Goal: Information Seeking & Learning: Learn about a topic

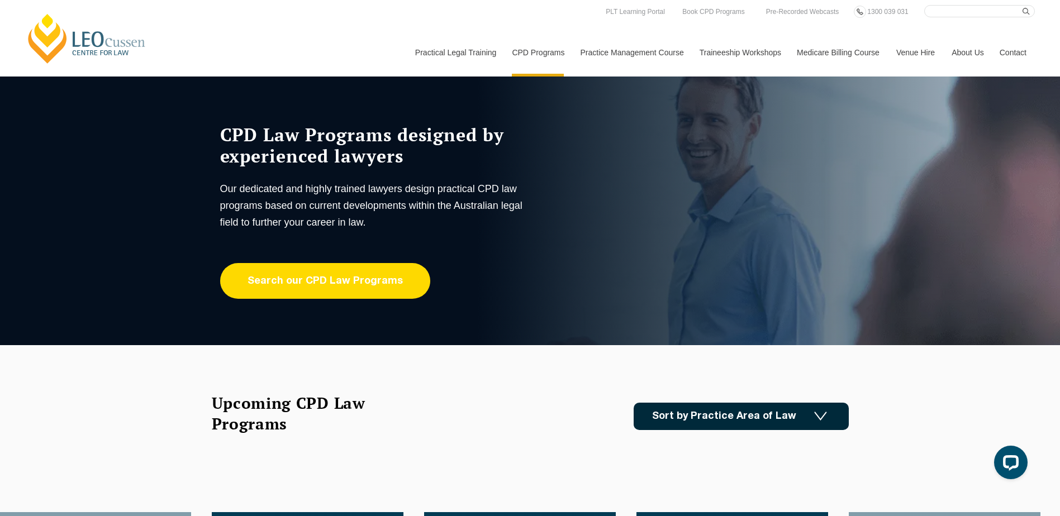
click at [322, 280] on link "Search our CPD Law Programs" at bounding box center [325, 281] width 210 height 36
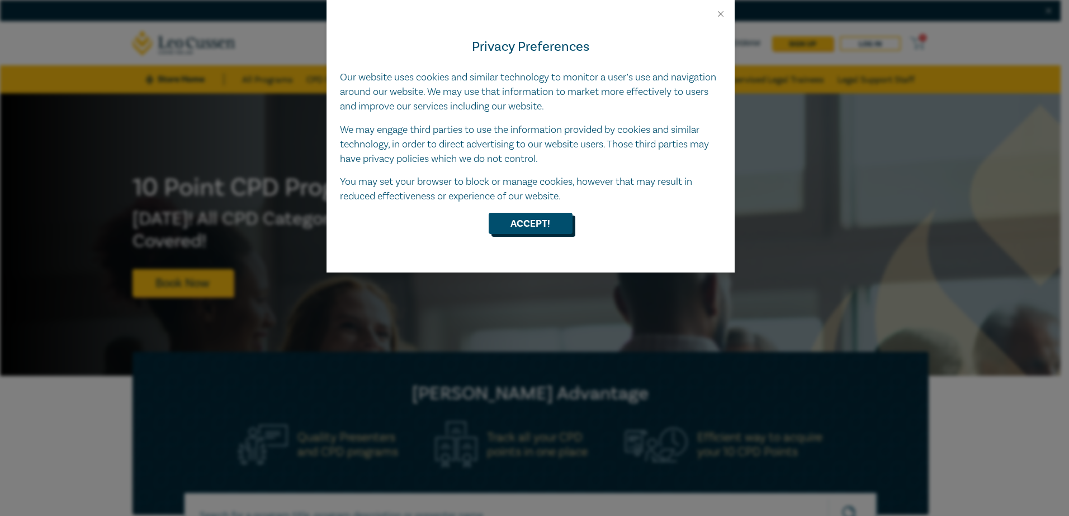
click at [524, 219] on button "Accept!" at bounding box center [530, 223] width 84 height 21
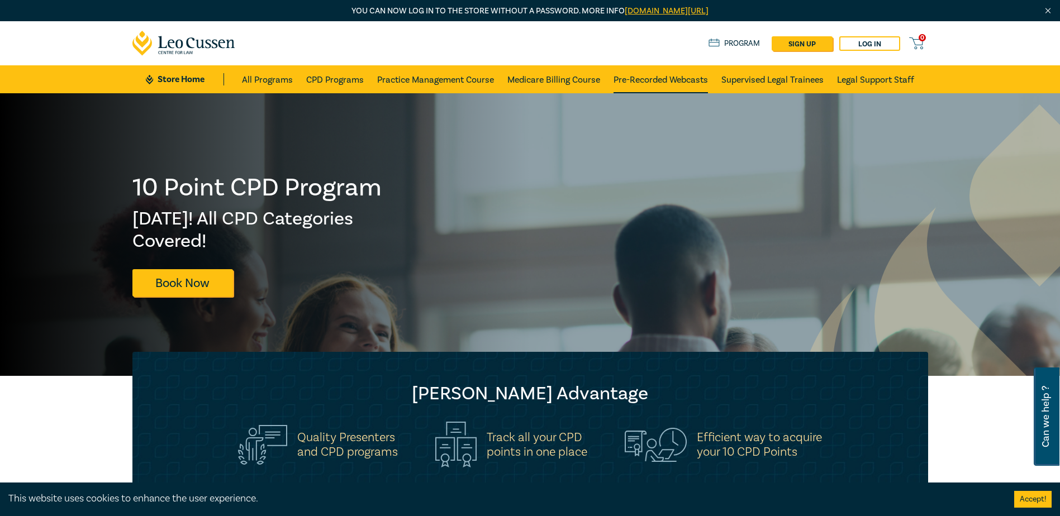
click at [642, 77] on link "Pre-Recorded Webcasts" at bounding box center [661, 79] width 94 height 28
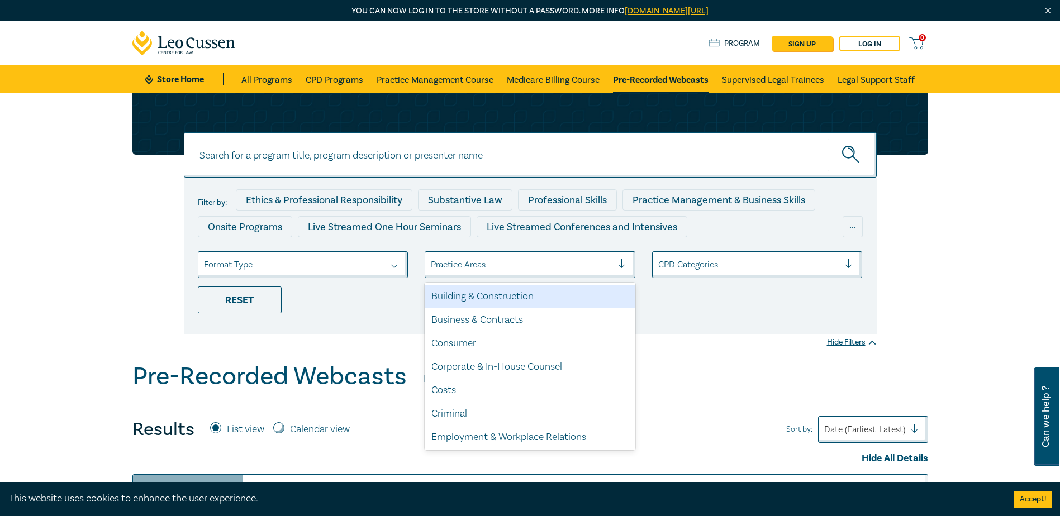
click at [623, 263] on div at bounding box center [626, 264] width 17 height 11
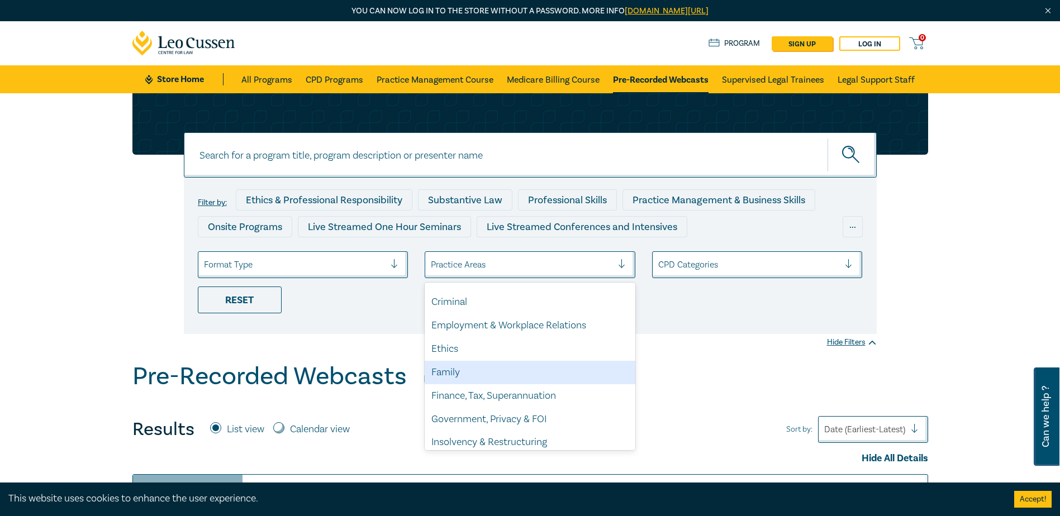
scroll to position [168, 0]
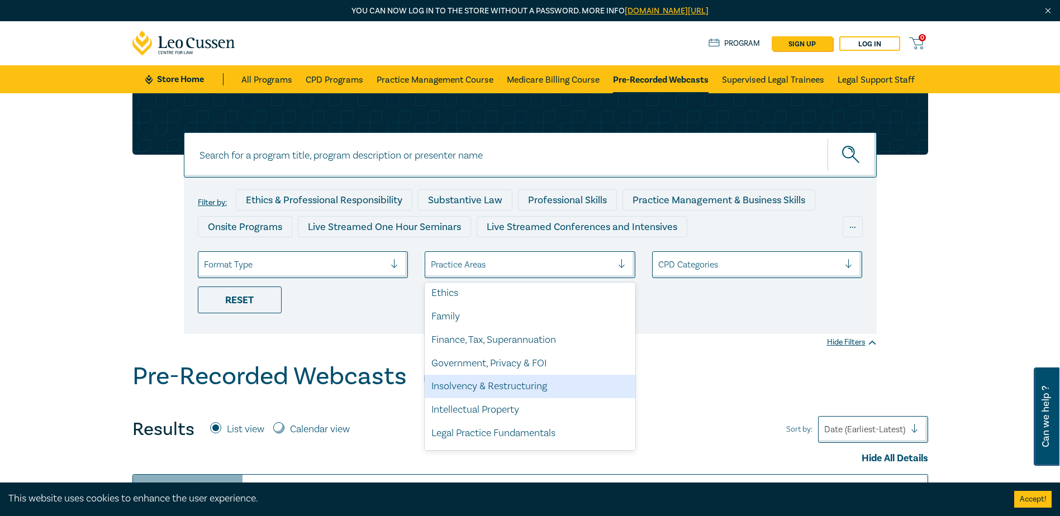
click at [497, 387] on div "Insolvency & Restructuring" at bounding box center [530, 386] width 211 height 23
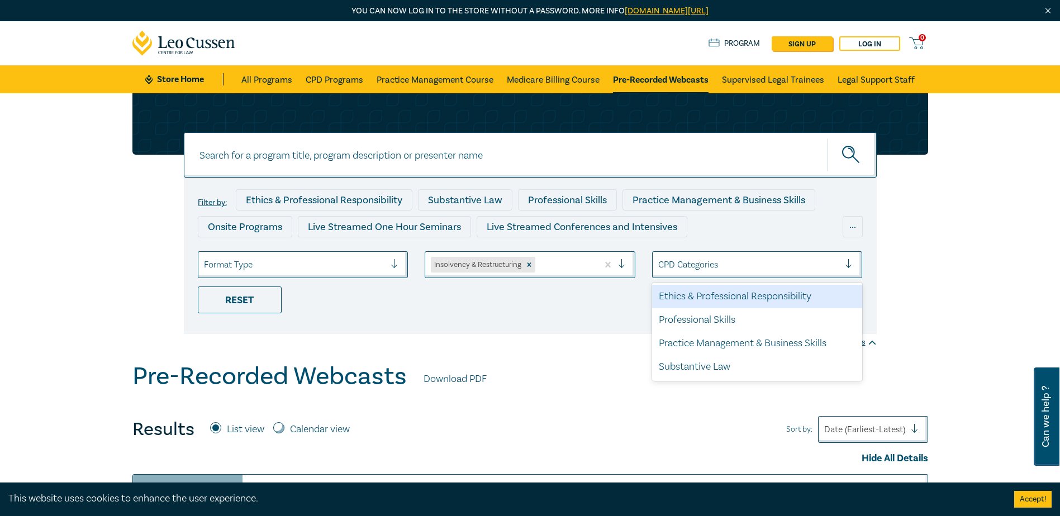
click at [849, 262] on div at bounding box center [853, 264] width 17 height 11
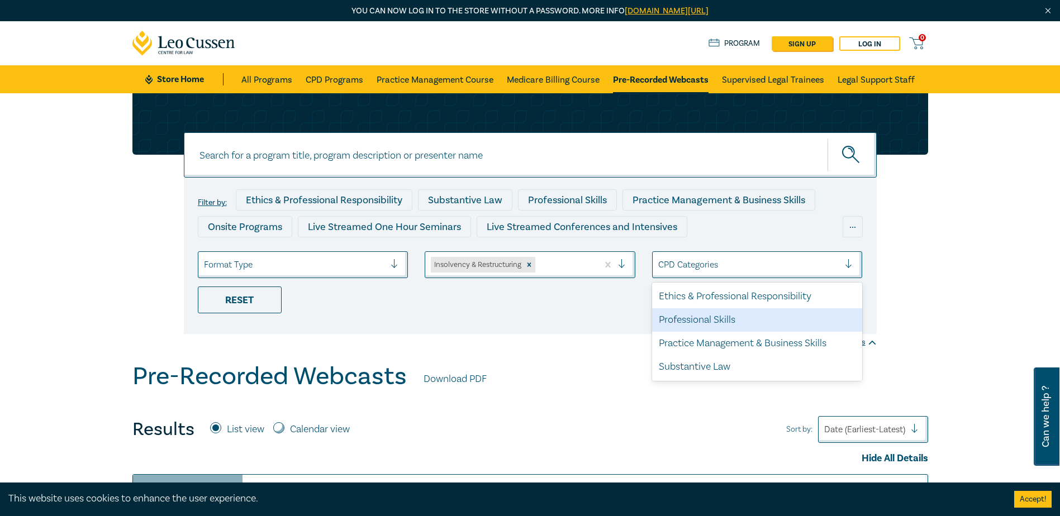
click at [695, 321] on div "Professional Skills" at bounding box center [757, 320] width 211 height 23
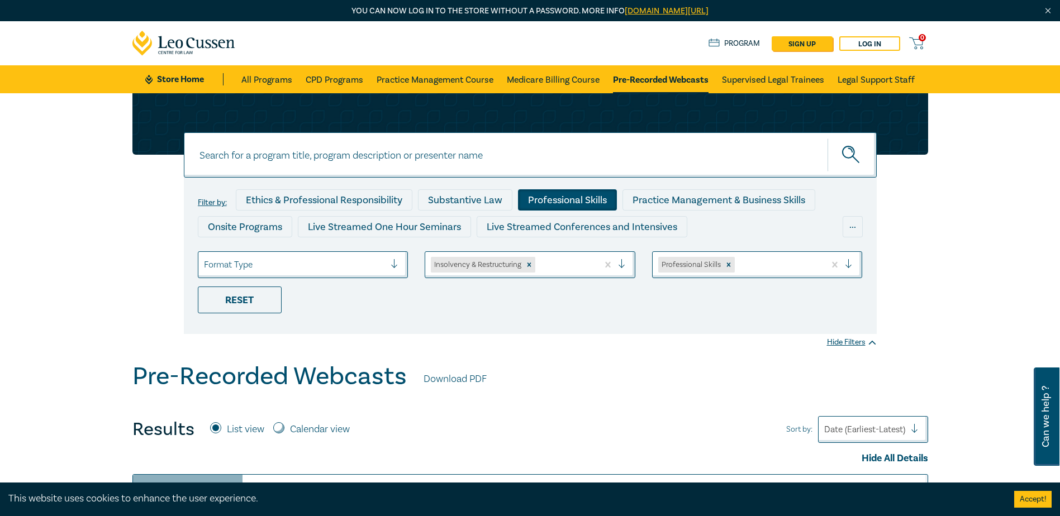
click at [848, 146] on icon "submit" at bounding box center [852, 156] width 20 height 20
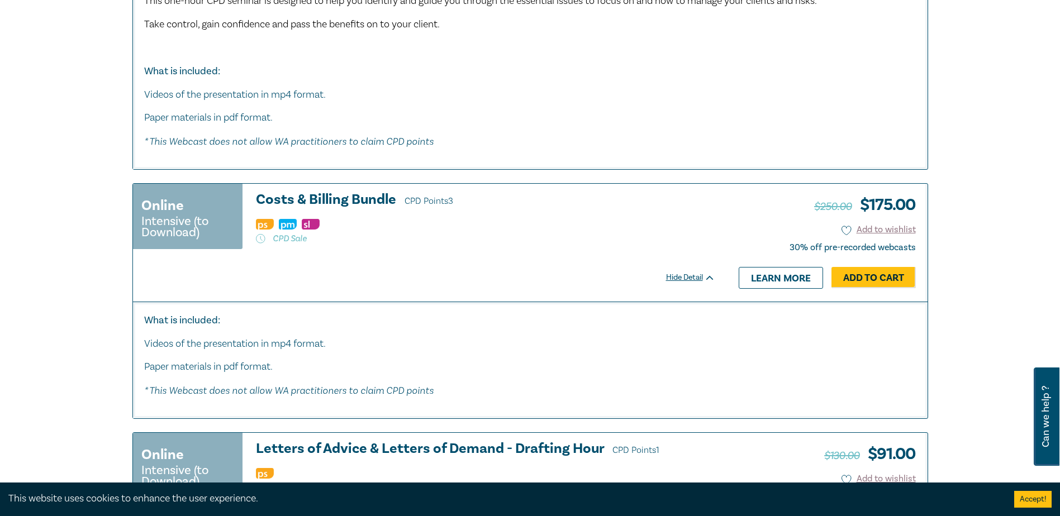
scroll to position [3577, 0]
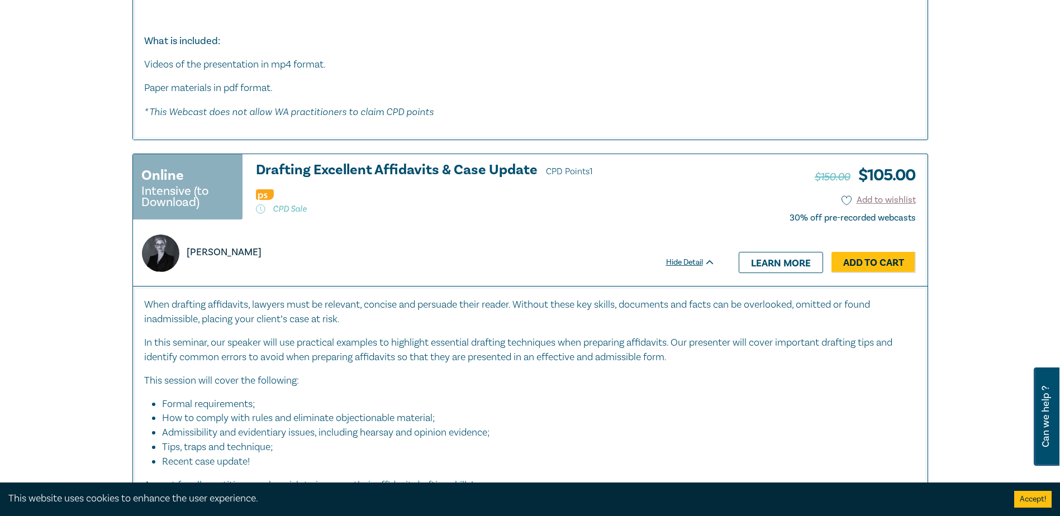
drag, startPoint x: 480, startPoint y: 253, endPoint x: 475, endPoint y: 264, distance: 12.5
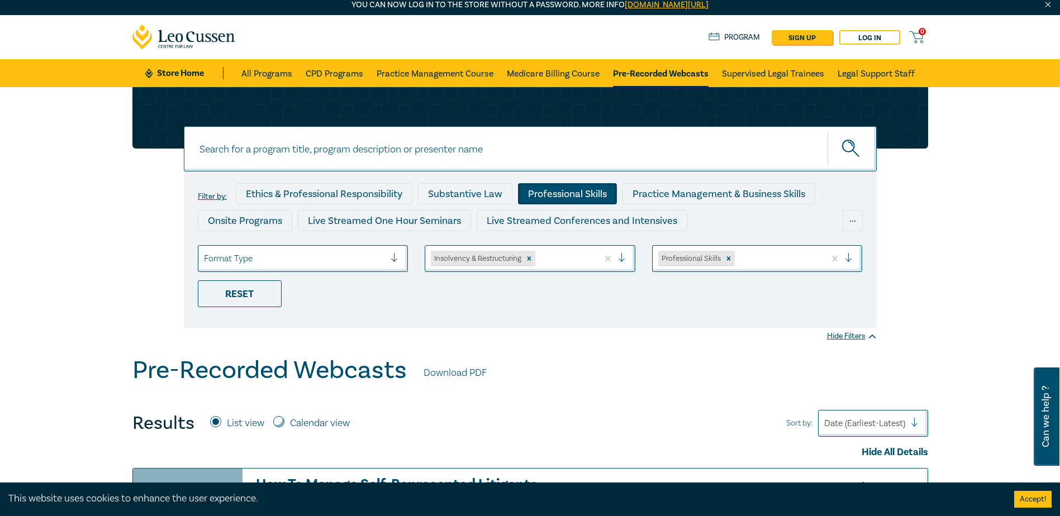
scroll to position [0, 0]
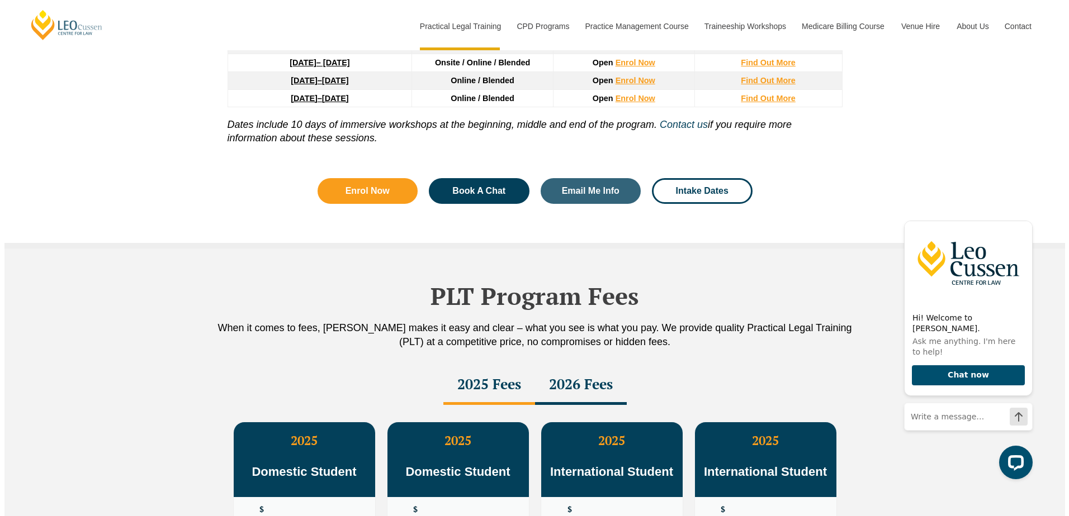
scroll to position [1900, 0]
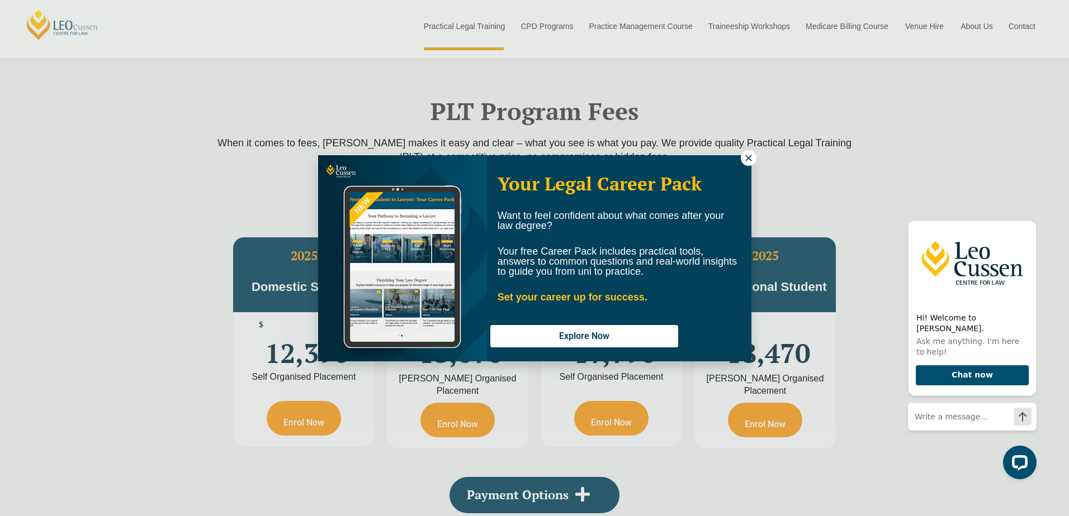
drag, startPoint x: 100, startPoint y: 106, endPoint x: 135, endPoint y: 56, distance: 60.9
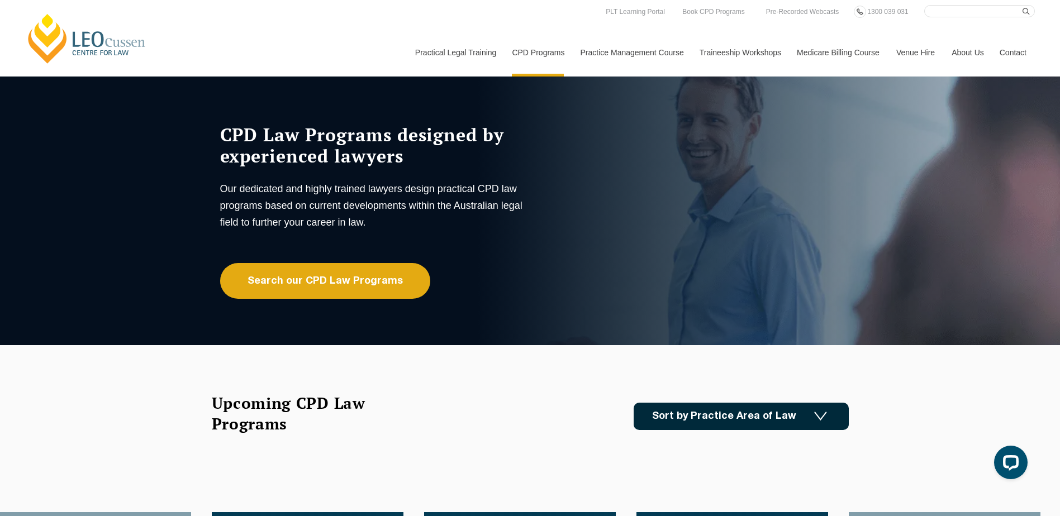
click at [820, 415] on img at bounding box center [820, 417] width 13 height 10
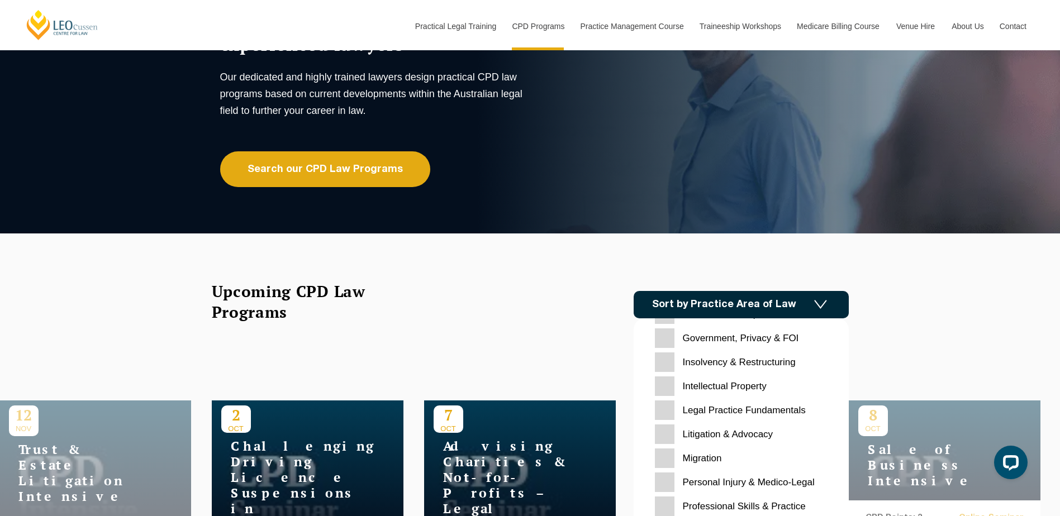
scroll to position [279, 0]
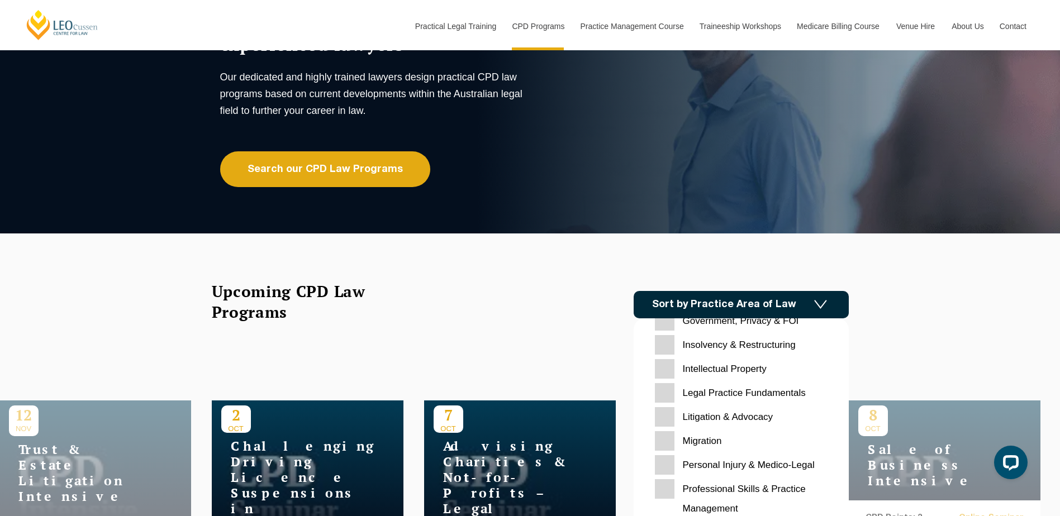
click at [665, 344] on Restructuring "Insolvency & Restructuring" at bounding box center [741, 345] width 173 height 20
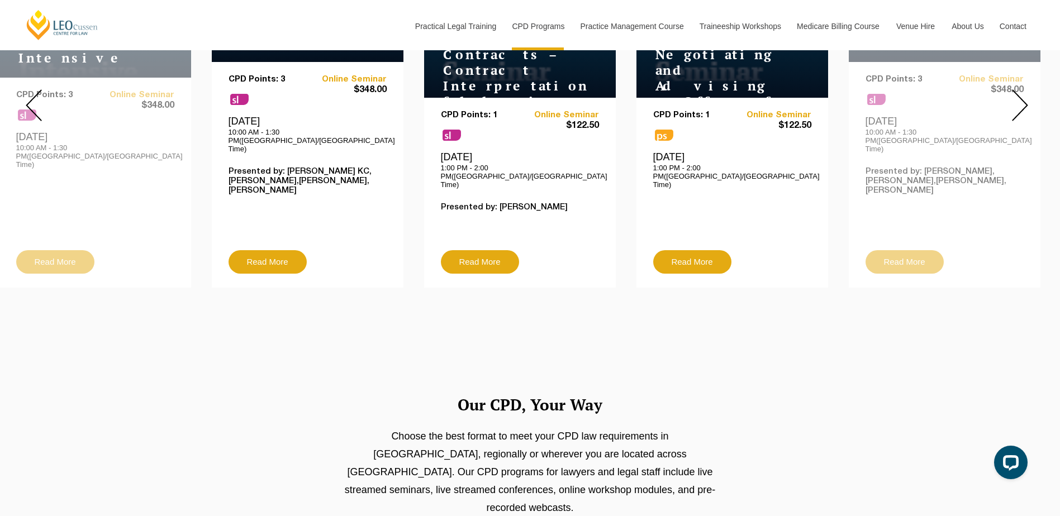
scroll to position [559, 0]
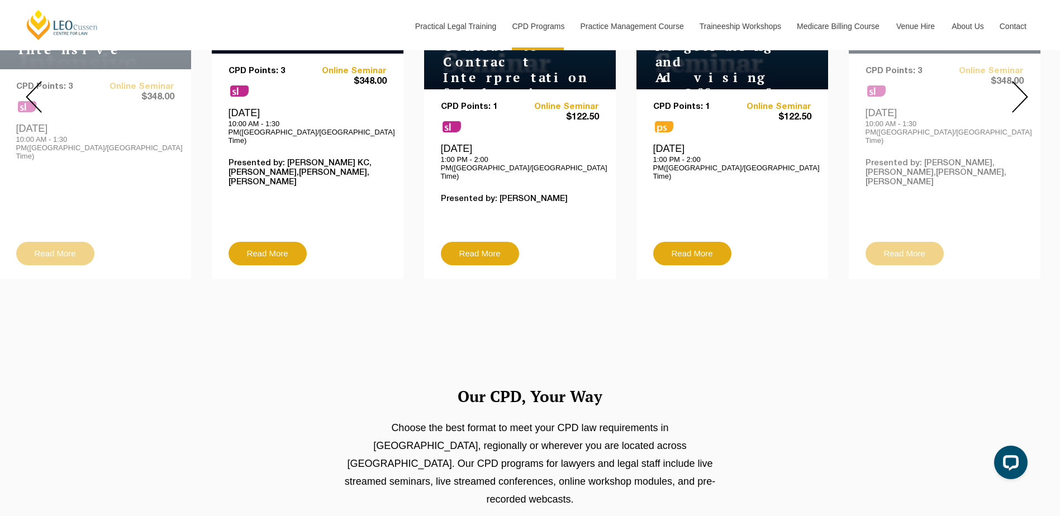
click at [1019, 86] on img at bounding box center [1020, 97] width 16 height 32
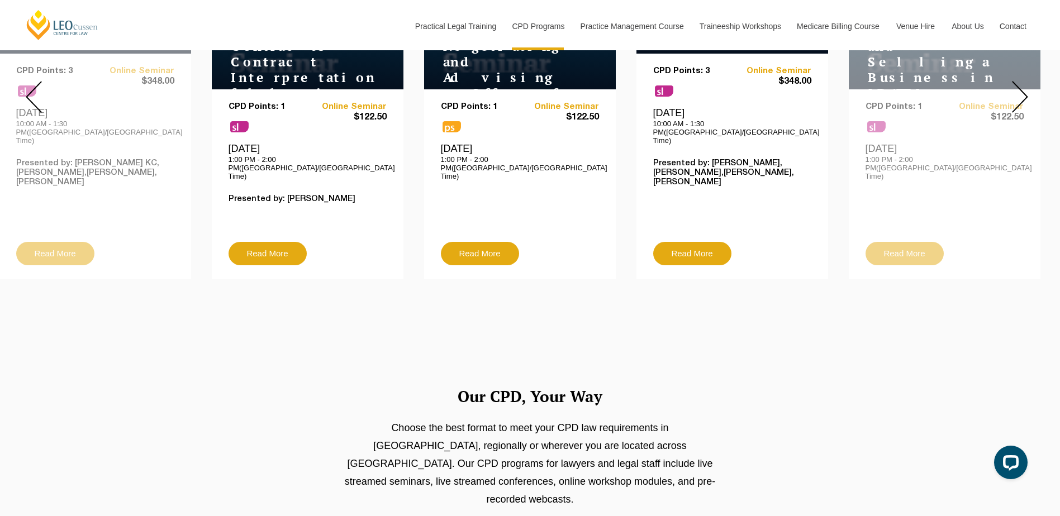
click at [1019, 85] on img at bounding box center [1020, 97] width 16 height 32
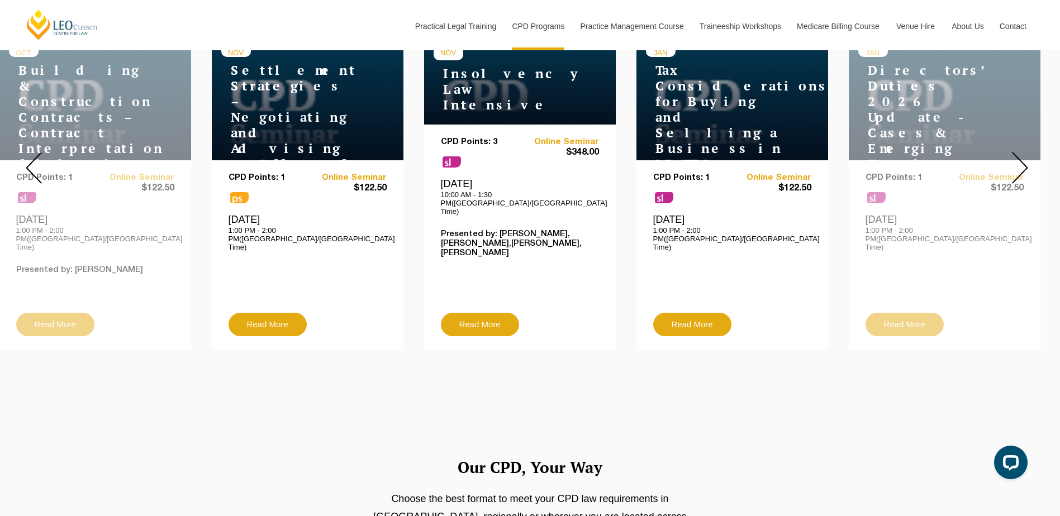
scroll to position [503, 0]
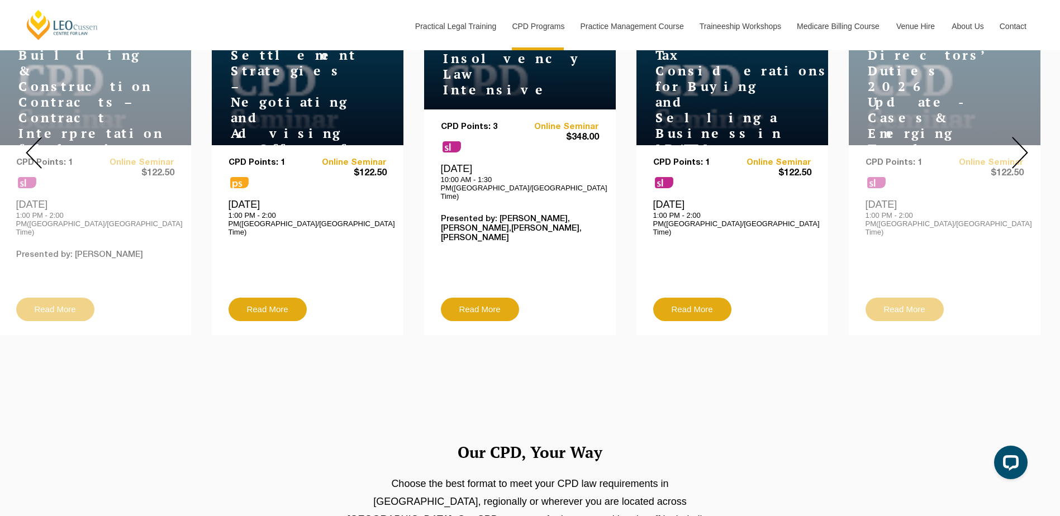
click at [26, 141] on img at bounding box center [34, 153] width 16 height 32
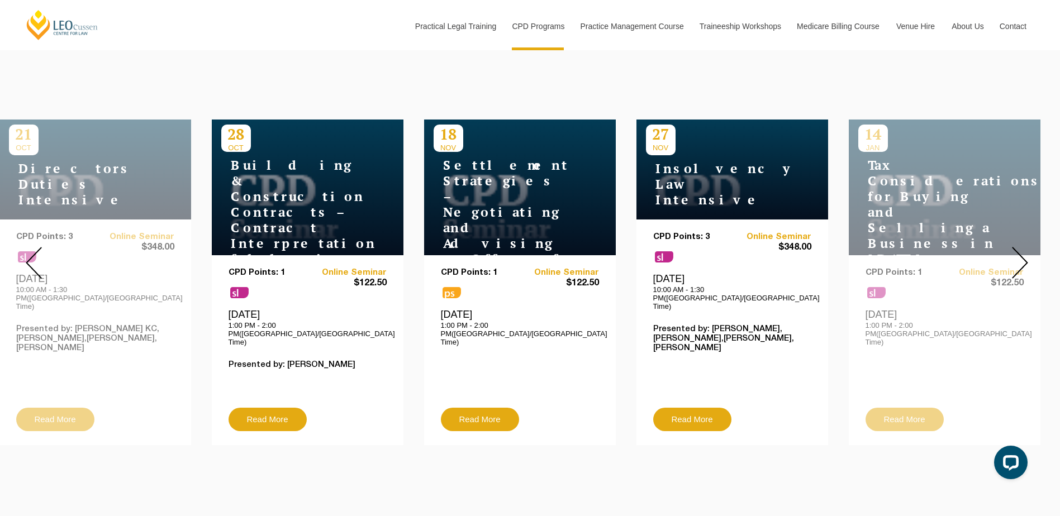
scroll to position [335, 0]
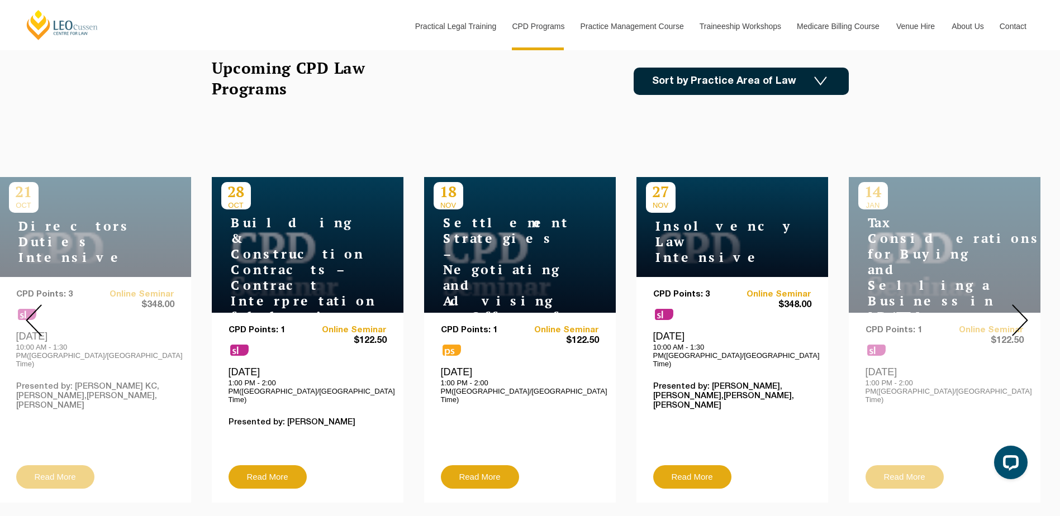
click at [824, 75] on link "Sort by Practice Area of Law" at bounding box center [741, 81] width 215 height 27
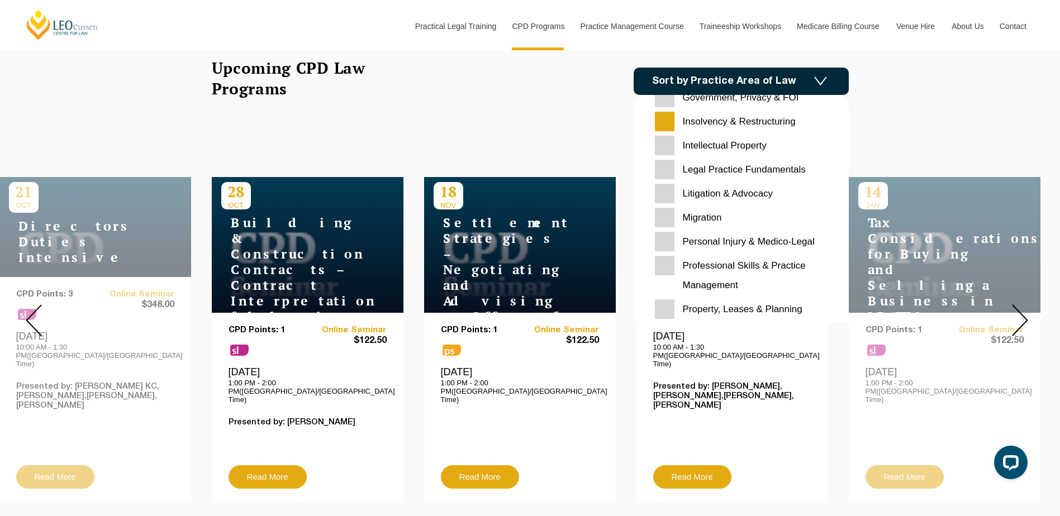
click at [700, 121] on Restructuring "Insolvency & Restructuring" at bounding box center [741, 122] width 173 height 20
